Goal: Information Seeking & Learning: Find specific fact

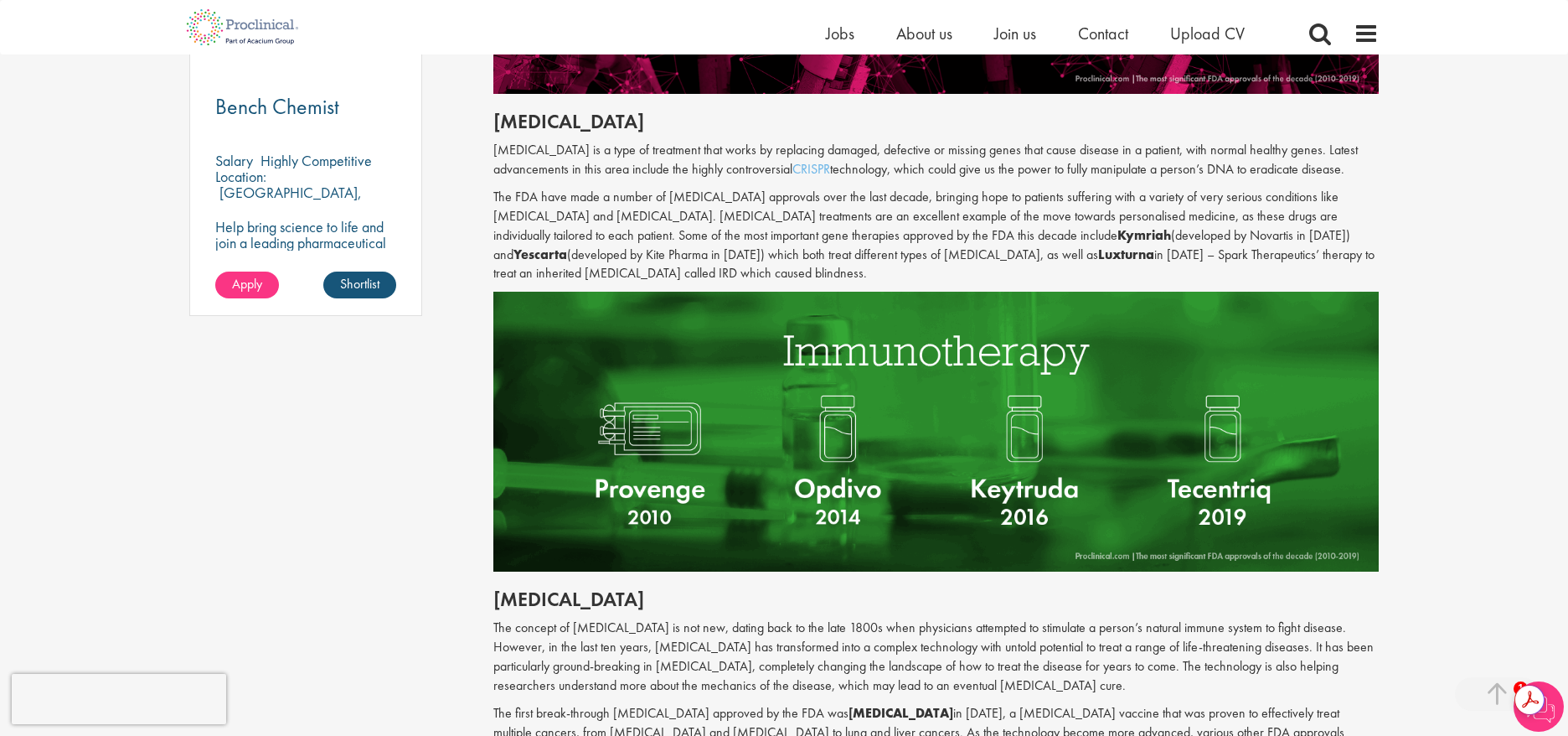
scroll to position [1269, 0]
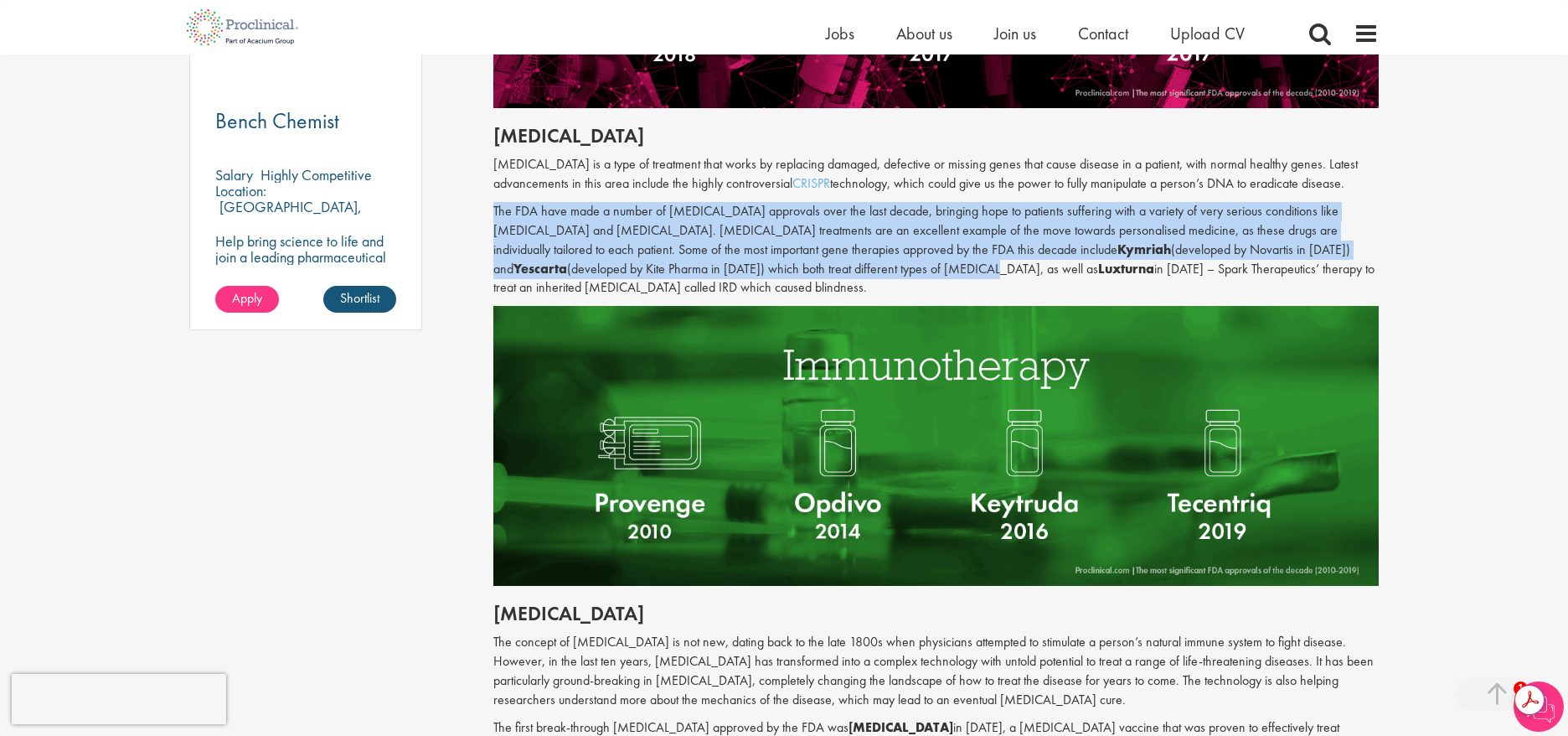
drag, startPoint x: 492, startPoint y: 207, endPoint x: 817, endPoint y: 263, distance: 329.8
click at [817, 263] on p "The FDA have made a number of [MEDICAL_DATA] approvals over the last decade, br…" at bounding box center [936, 250] width 886 height 96
copy p "The FDA have made a number of [MEDICAL_DATA] approvals over the last decade, br…"
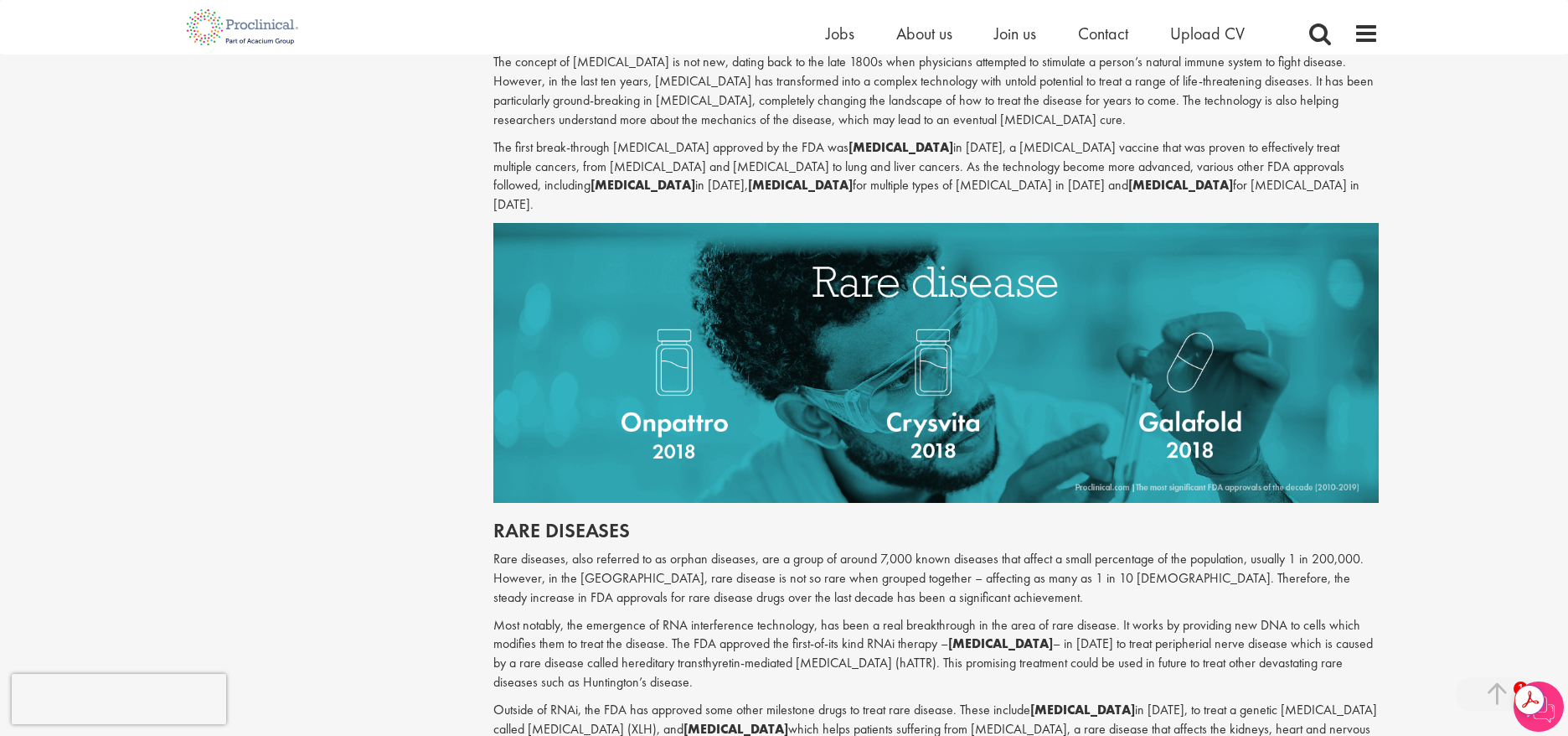
scroll to position [1843, 0]
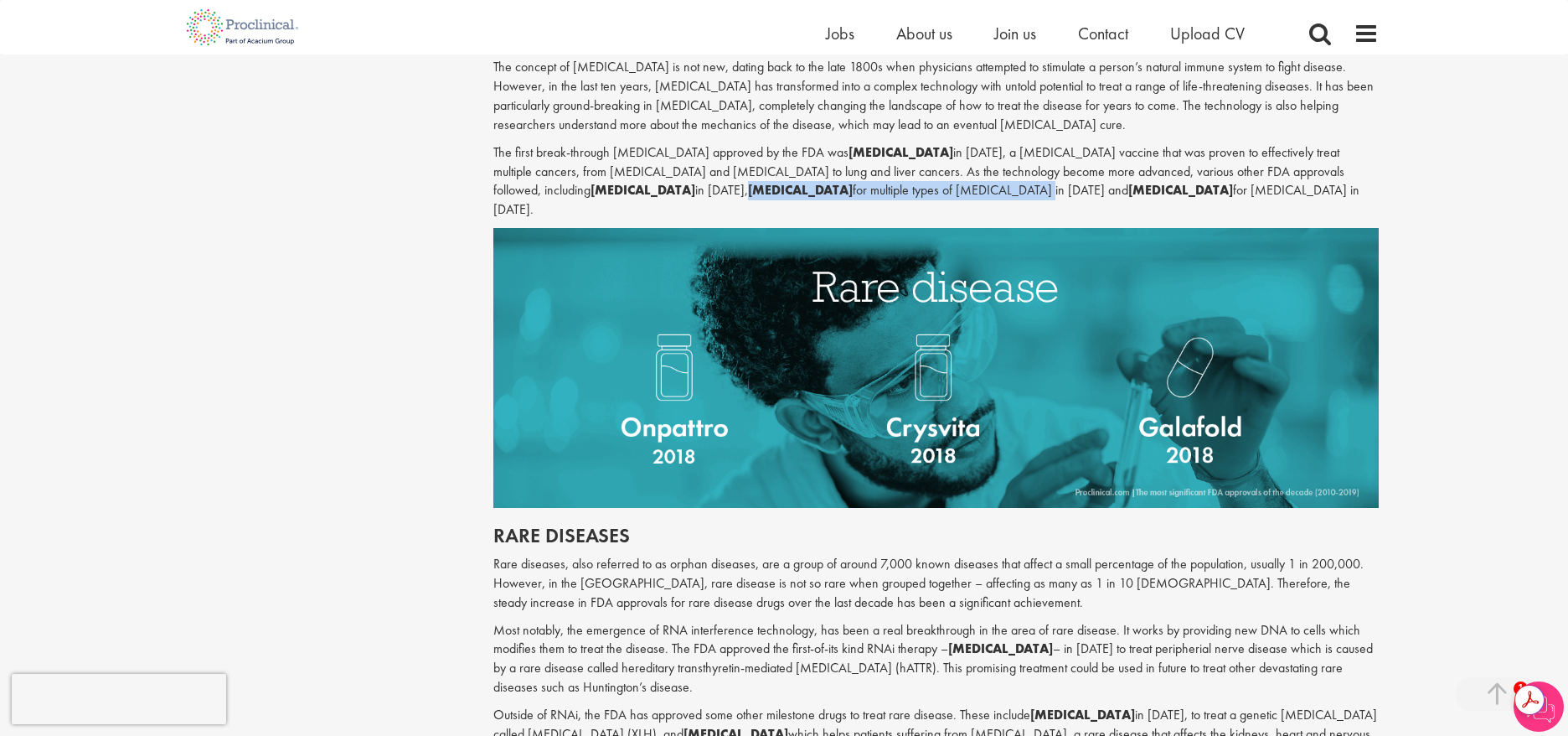
drag, startPoint x: 528, startPoint y: 184, endPoint x: 770, endPoint y: 191, distance: 242.1
click at [770, 191] on p "The first break-through [MEDICAL_DATA] approved by the FDA was [MEDICAL_DATA] i…" at bounding box center [936, 182] width 886 height 77
copy p "[MEDICAL_DATA] for multiple types of [MEDICAL_DATA] in [DATE]"
click at [367, 303] on div "Content types Quizzes Blogs Guidebooks & Reports Videos Infographics Case studi…" at bounding box center [784, 201] width 1215 height 3730
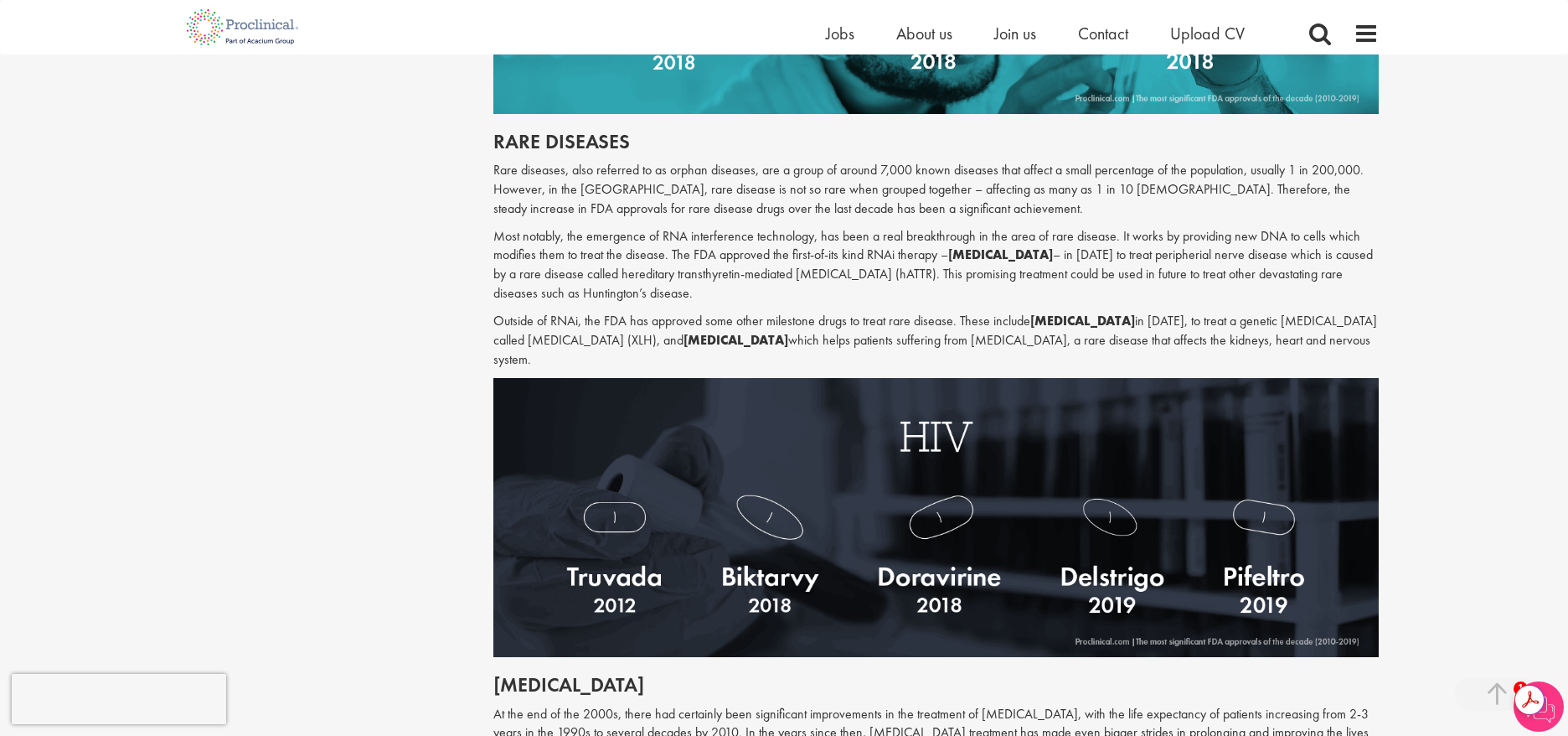
scroll to position [2238, 0]
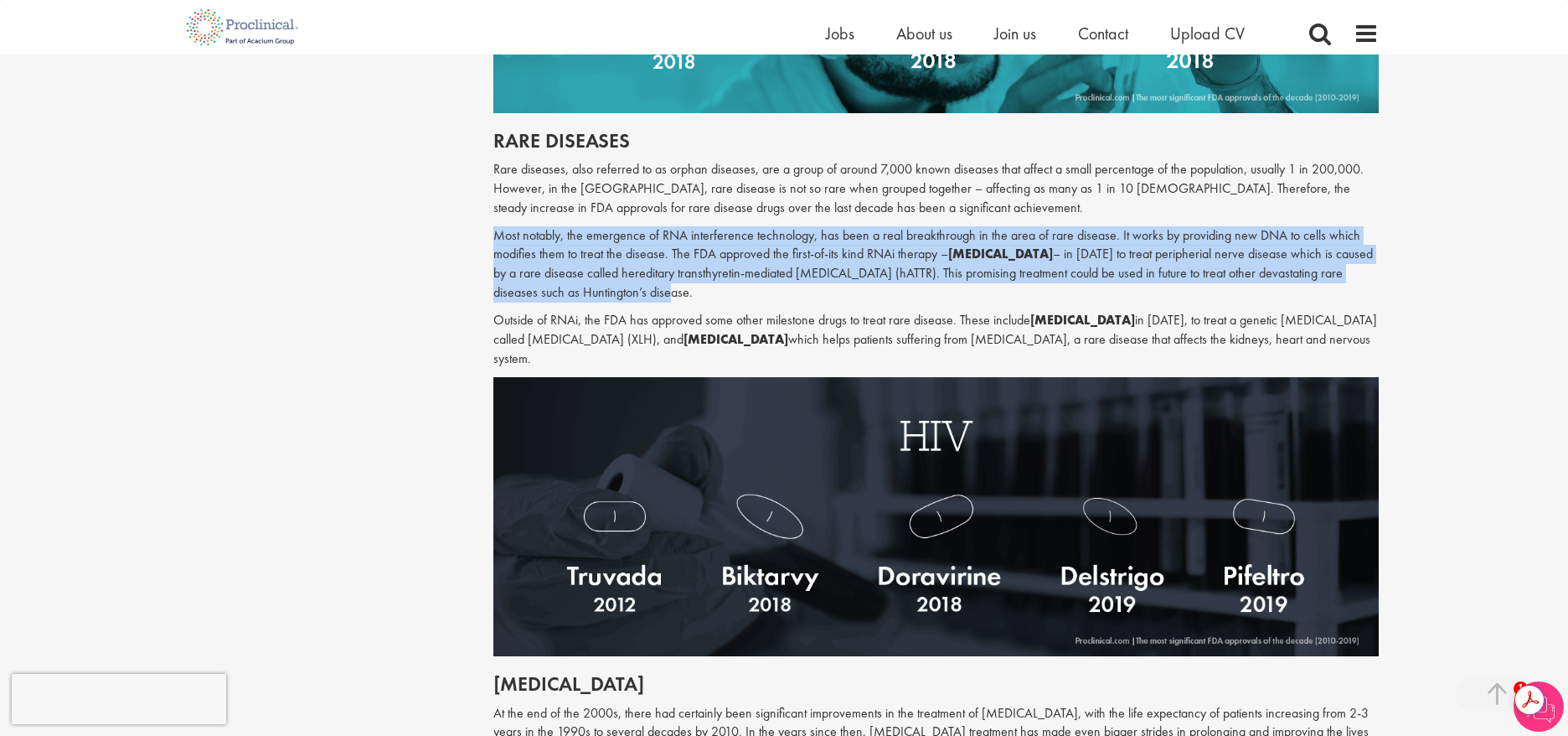
drag, startPoint x: 480, startPoint y: 217, endPoint x: 664, endPoint y: 270, distance: 191.5
copy p "Most notably, the emergence of RNA interference technology, has been a real bre…"
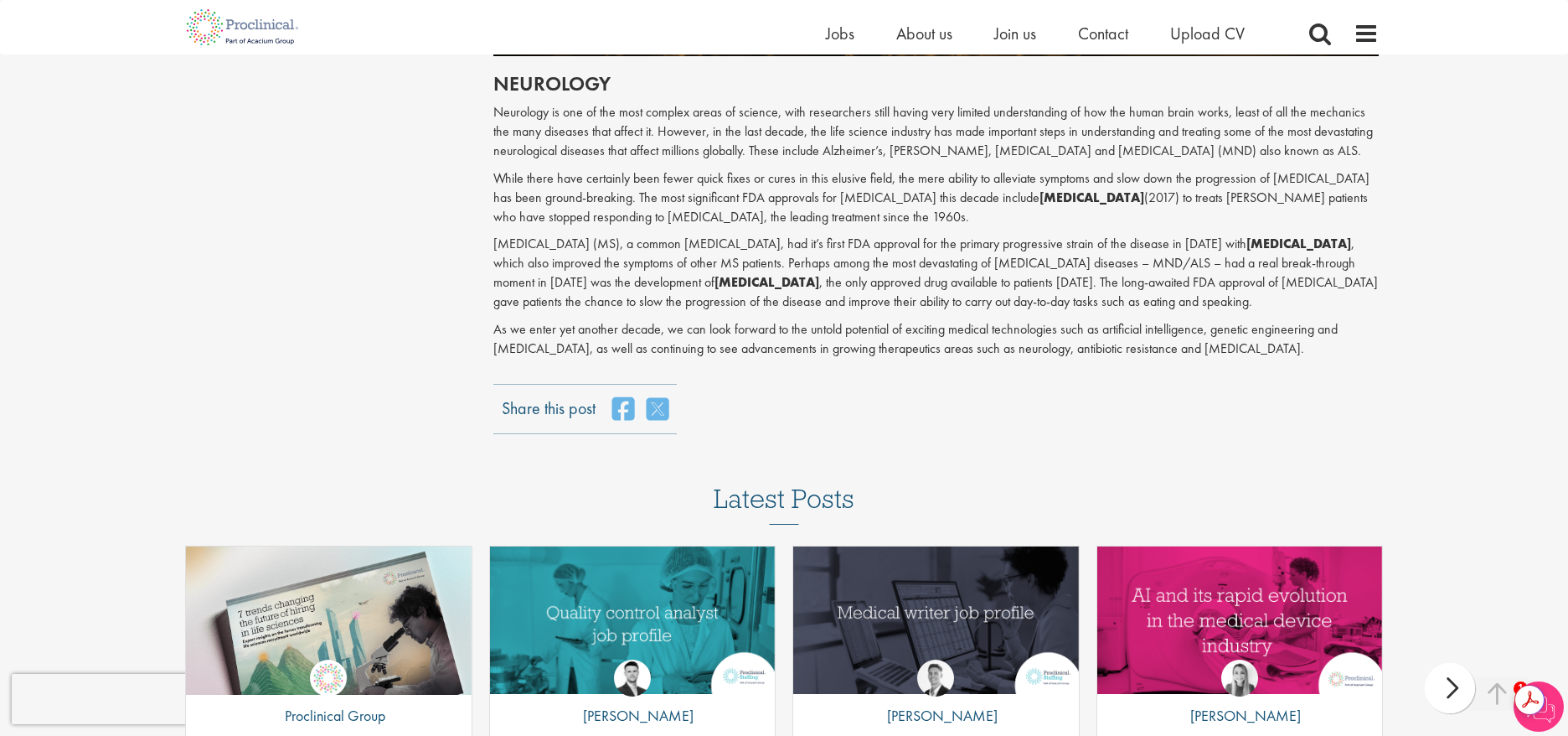
scroll to position [3560, 0]
